Goal: Information Seeking & Learning: Find specific fact

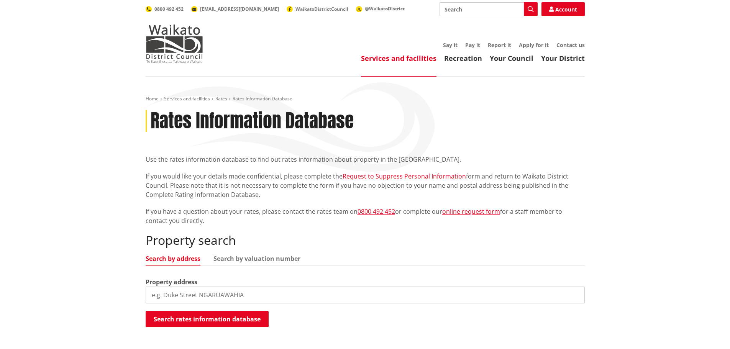
click at [180, 294] on input "search" at bounding box center [365, 295] width 439 height 17
type input "[STREET_ADDRESS]"
click at [214, 318] on button "Search rates information database" at bounding box center [207, 319] width 123 height 16
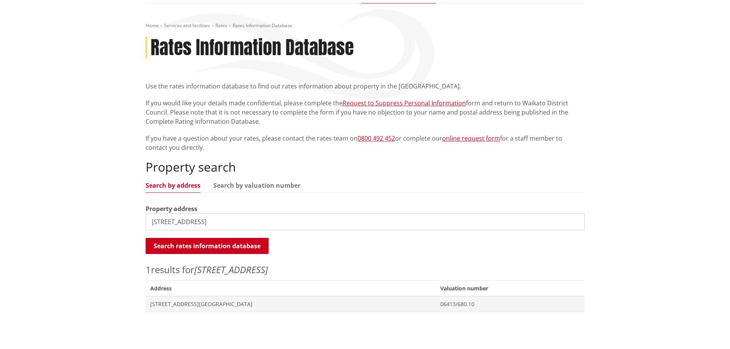
scroll to position [77, 0]
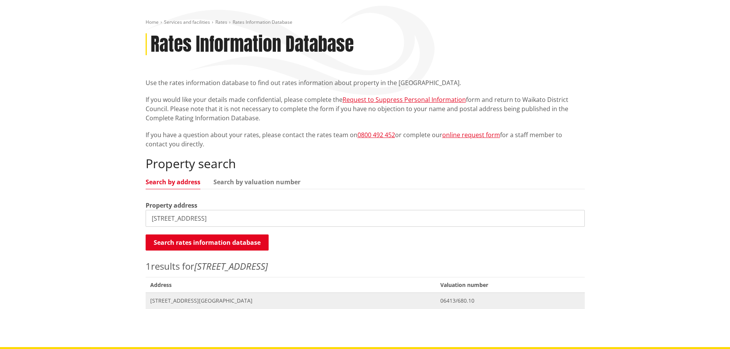
click at [188, 300] on span "[STREET_ADDRESS][GEOGRAPHIC_DATA]" at bounding box center [290, 301] width 281 height 8
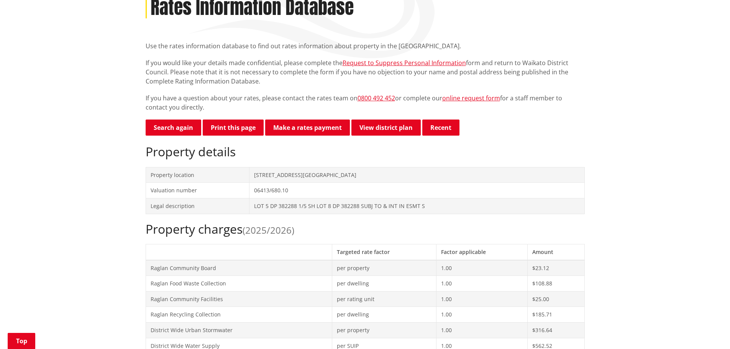
scroll to position [153, 0]
